Goal: Navigation & Orientation: Find specific page/section

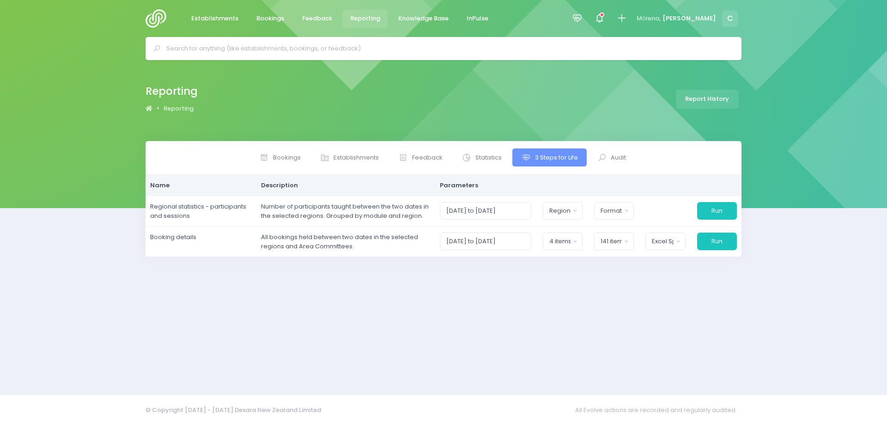
select select
select select "excel"
click at [147, 12] on img at bounding box center [159, 18] width 26 height 18
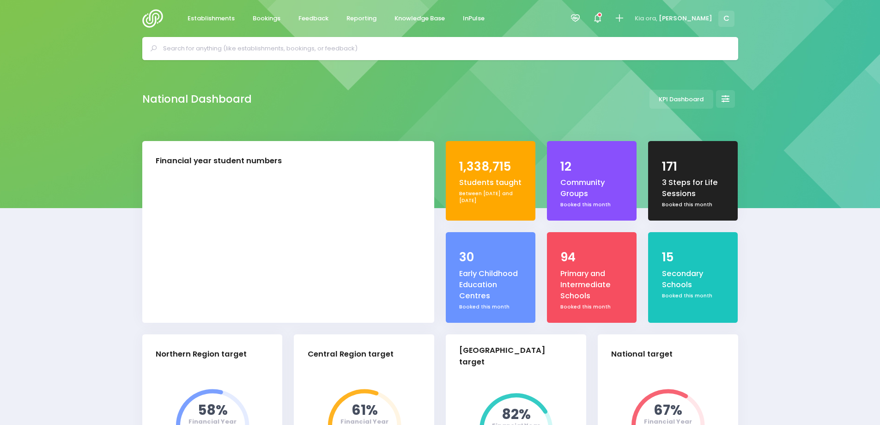
select select "5"
click at [268, 16] on span "Bookings" at bounding box center [267, 18] width 28 height 9
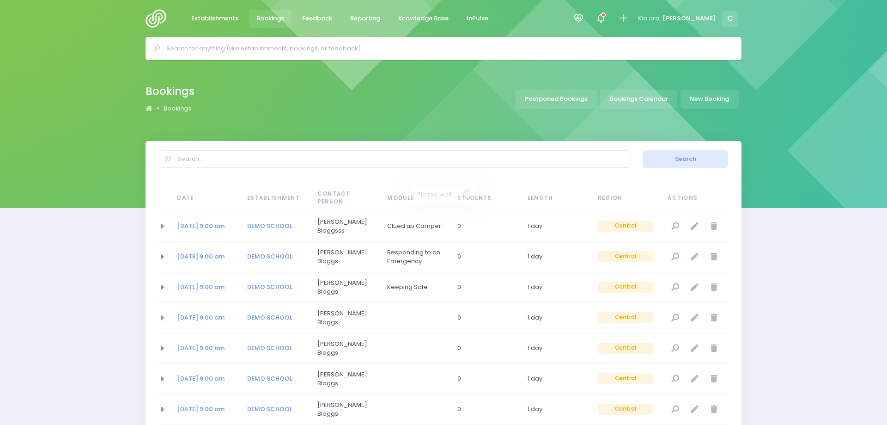
select select "20"
click at [625, 99] on link "Bookings Calendar" at bounding box center [635, 99] width 77 height 19
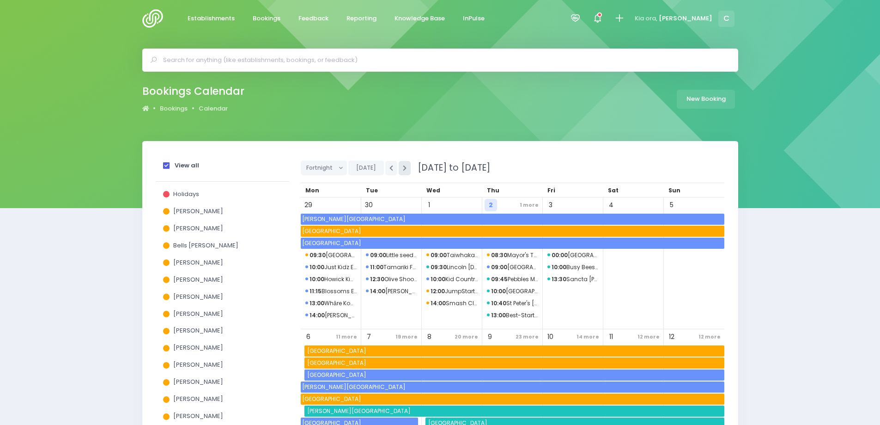
click at [404, 169] on icon "button" at bounding box center [405, 168] width 4 height 6
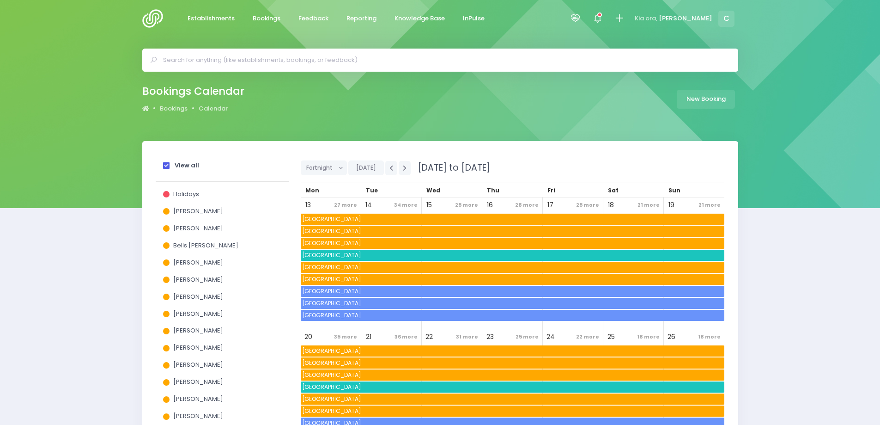
click at [168, 165] on span at bounding box center [166, 165] width 6 height 6
click at [0, 0] on input "View all" at bounding box center [0, 0] width 0 height 0
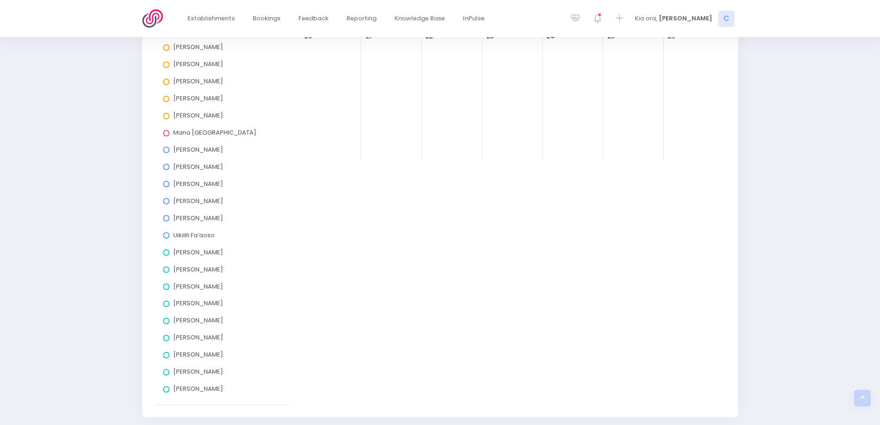
scroll to position [323, 0]
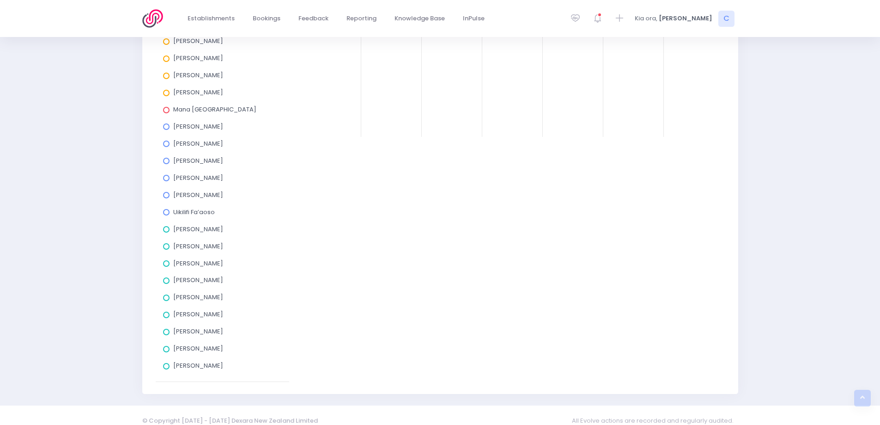
click at [166, 262] on span at bounding box center [166, 263] width 6 height 6
click at [0, 0] on input "[PERSON_NAME]" at bounding box center [0, 0] width 0 height 0
drag, startPoint x: 164, startPoint y: 229, endPoint x: 171, endPoint y: 229, distance: 6.9
click at [165, 229] on span at bounding box center [166, 229] width 6 height 6
click at [0, 0] on input "[PERSON_NAME]" at bounding box center [0, 0] width 0 height 0
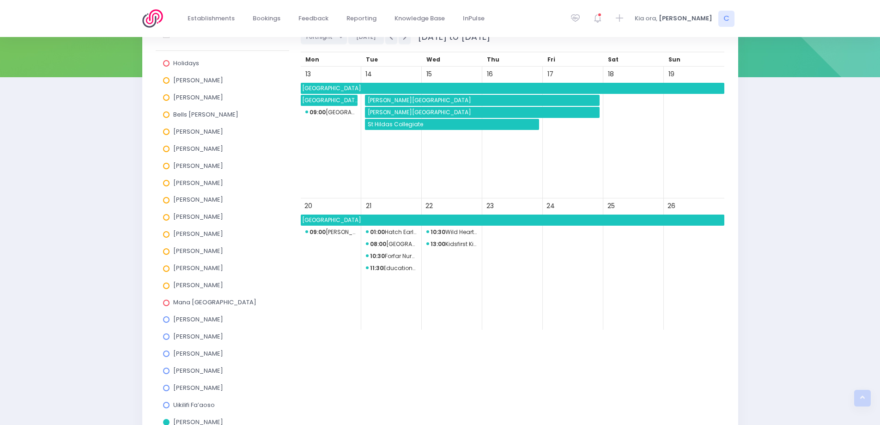
scroll to position [92, 0]
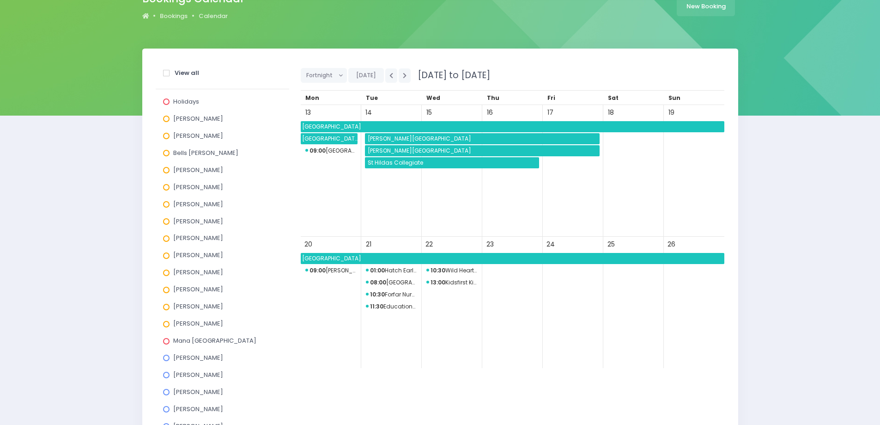
click at [378, 138] on span "[PERSON_NAME][GEOGRAPHIC_DATA]" at bounding box center [482, 138] width 233 height 11
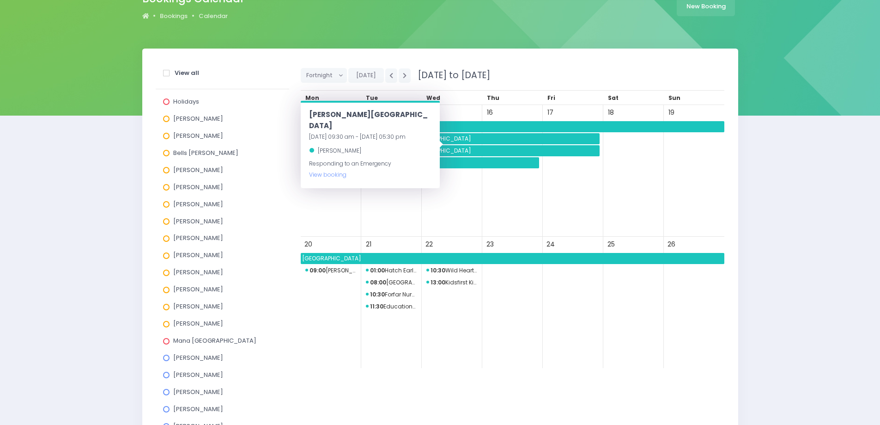
click at [444, 193] on div "15" at bounding box center [452, 171] width 61 height 132
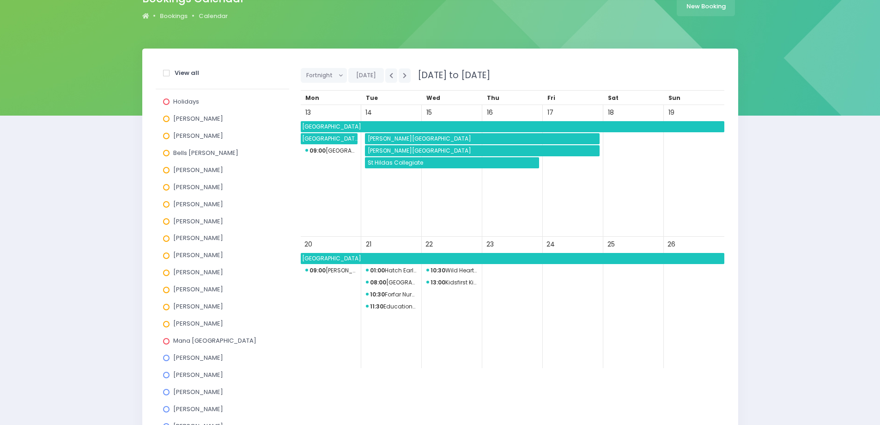
click at [391, 150] on span "[PERSON_NAME][GEOGRAPHIC_DATA]" at bounding box center [482, 150] width 233 height 11
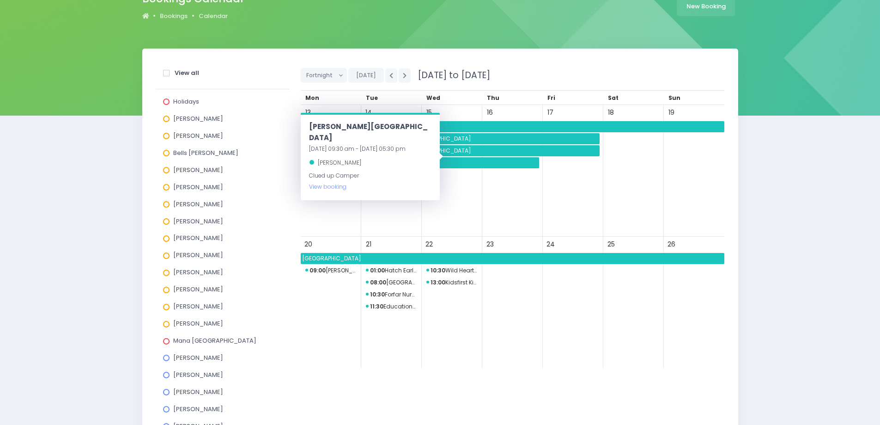
click at [390, 211] on div "14" at bounding box center [391, 171] width 61 height 132
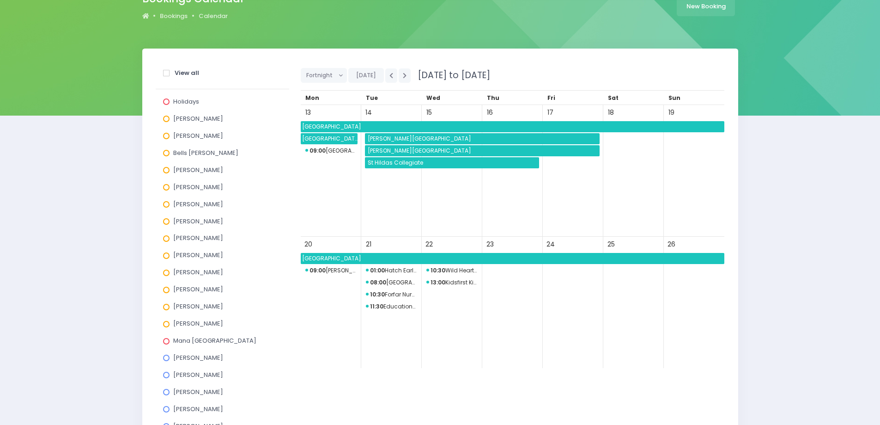
click at [385, 164] on span "St Hildas Collegiate" at bounding box center [452, 162] width 173 height 11
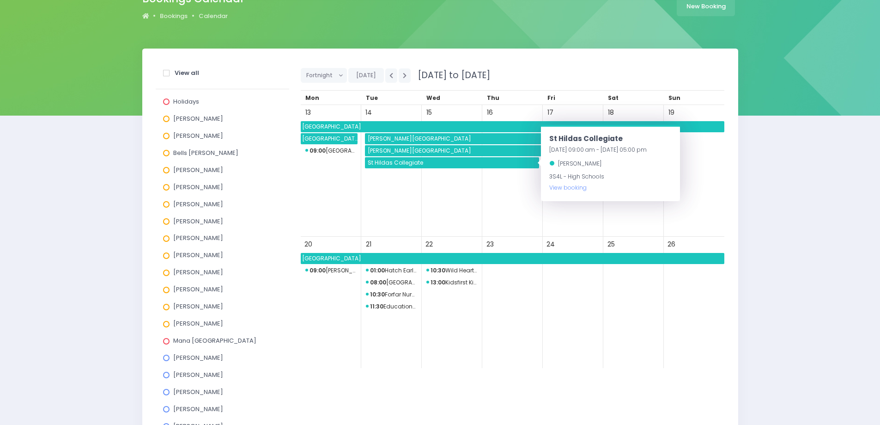
click at [330, 139] on span "[GEOGRAPHIC_DATA]" at bounding box center [329, 138] width 57 height 11
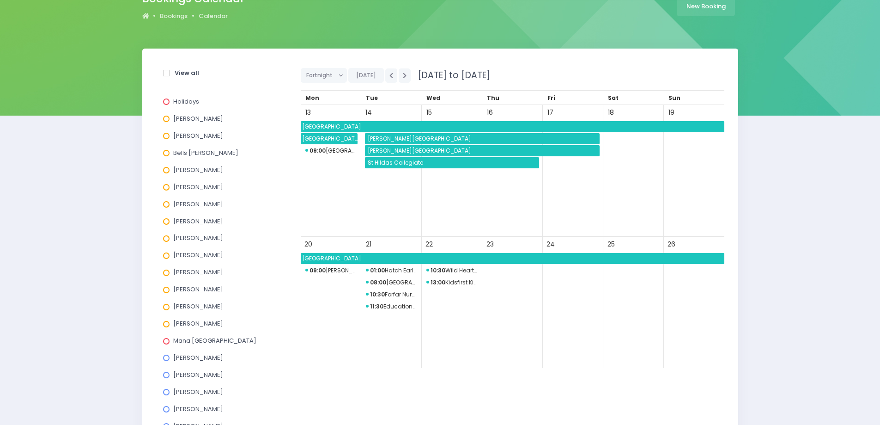
click at [556, 182] on div "17" at bounding box center [573, 171] width 61 height 132
click at [403, 165] on span "St Hildas Collegiate" at bounding box center [452, 162] width 173 height 11
click at [381, 138] on span "[PERSON_NAME][GEOGRAPHIC_DATA]" at bounding box center [482, 138] width 233 height 11
drag, startPoint x: 465, startPoint y: 193, endPoint x: 462, endPoint y: 132, distance: 61.1
click at [465, 193] on div "15" at bounding box center [452, 171] width 61 height 132
